Goal: Share content: Share content

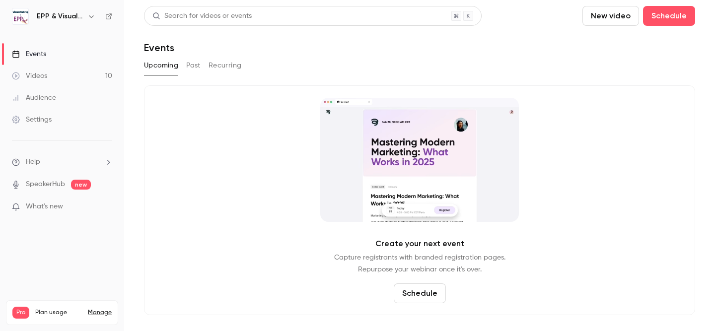
click at [198, 62] on button "Past" at bounding box center [193, 66] width 14 height 16
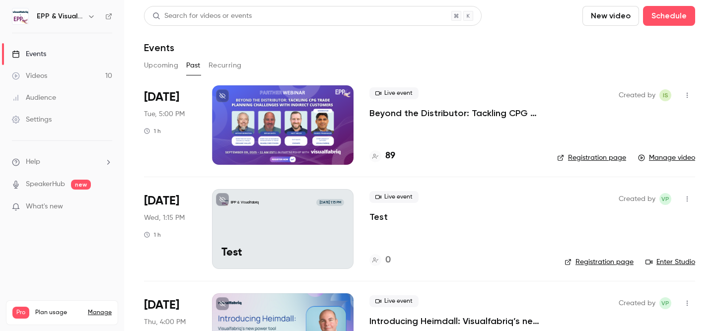
click at [677, 159] on link "Manage video" at bounding box center [666, 158] width 57 height 10
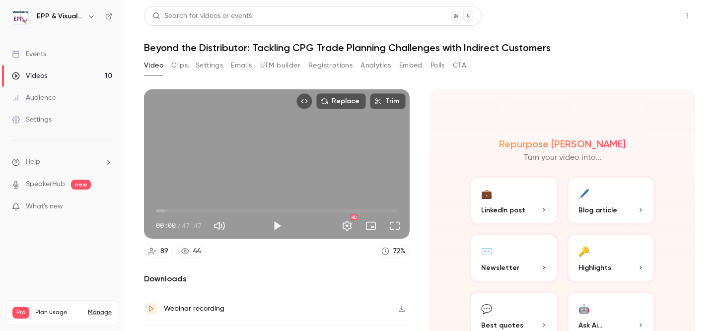
click at [661, 16] on button "Share" at bounding box center [651, 16] width 39 height 20
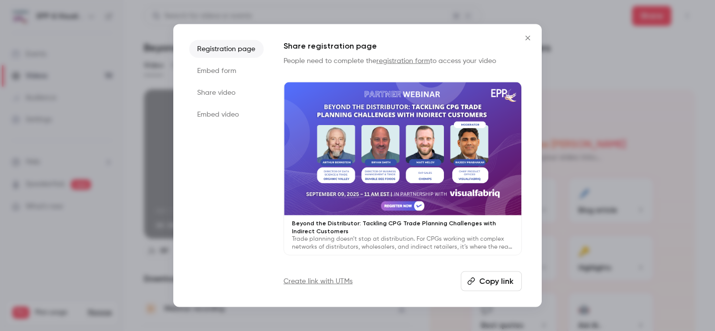
click at [231, 93] on li "Share video" at bounding box center [226, 92] width 74 height 18
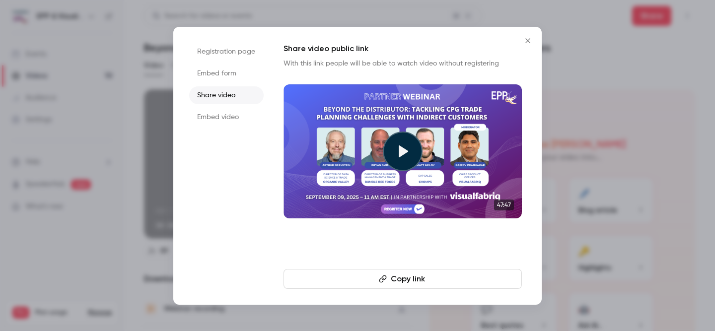
click at [398, 276] on button "Copy link" at bounding box center [402, 279] width 238 height 20
click at [527, 40] on icon "Close" at bounding box center [527, 40] width 4 height 4
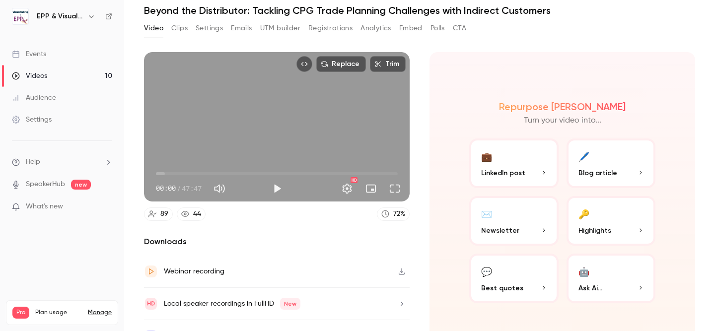
scroll to position [58, 0]
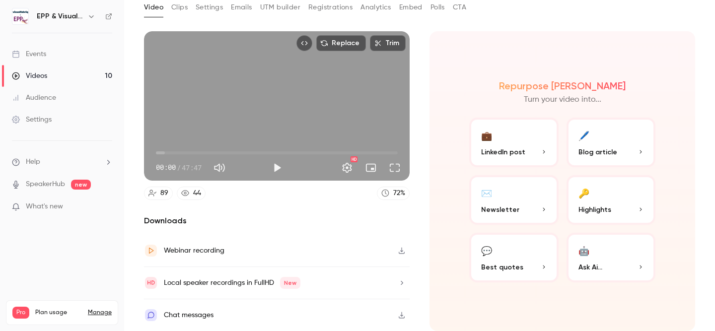
click at [404, 248] on icon "button" at bounding box center [402, 250] width 8 height 7
